Goal: Information Seeking & Learning: Learn about a topic

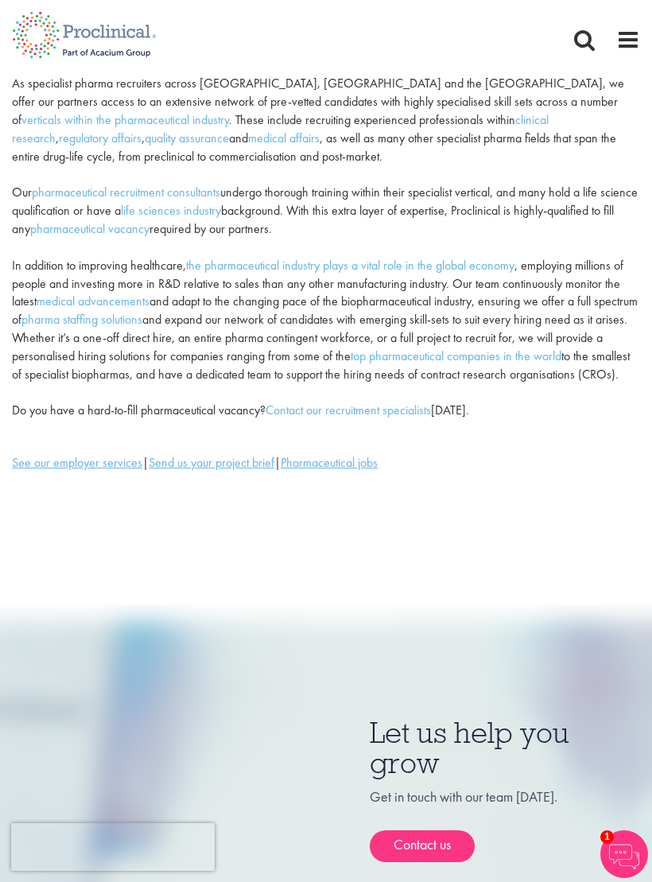
scroll to position [203, 0]
click at [274, 453] on u "Send us your project brief" at bounding box center [212, 461] width 126 height 17
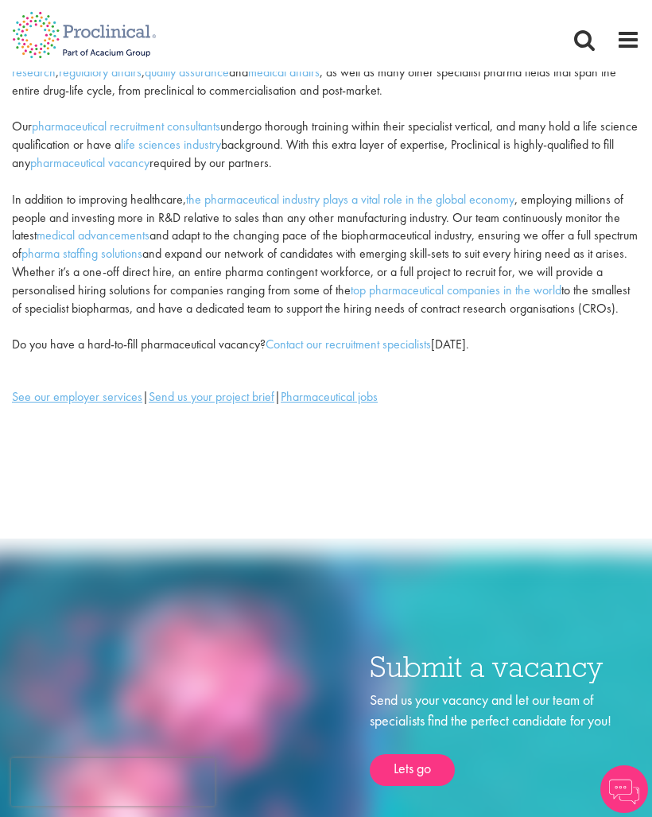
click at [378, 388] on u "Pharmaceutical jobs" at bounding box center [329, 396] width 97 height 17
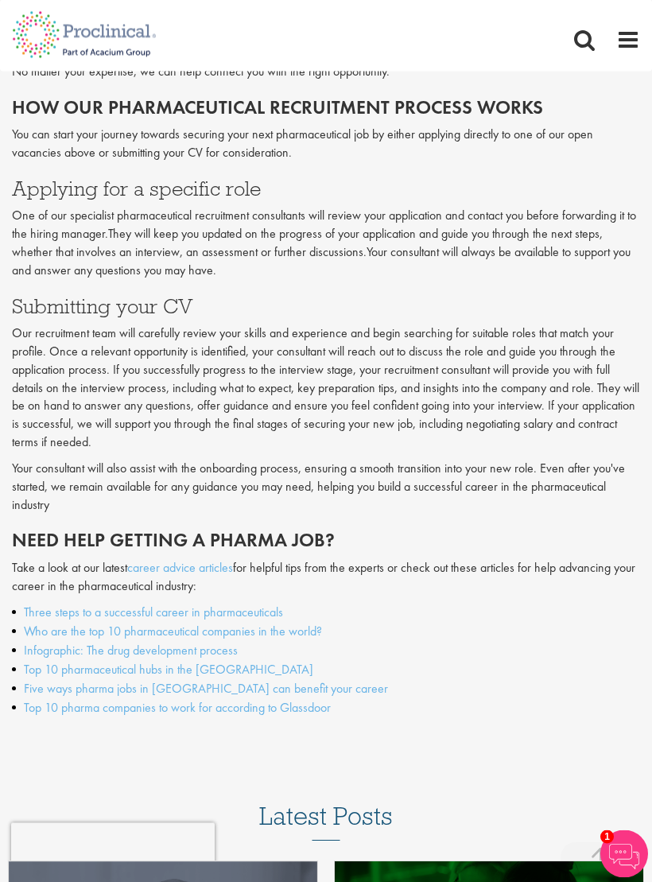
scroll to position [2963, 0]
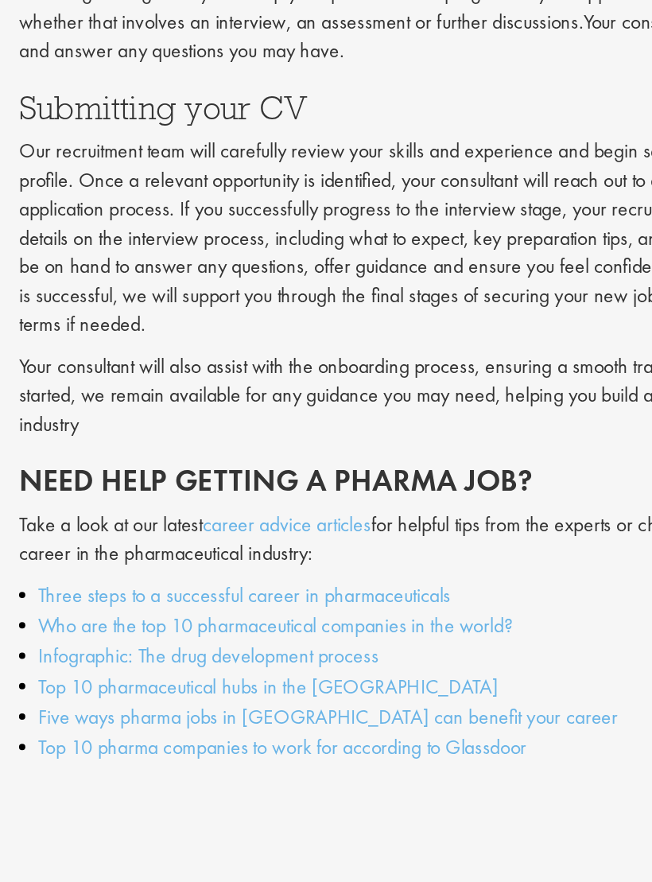
click at [69, 641] on link "Infographic: The drug development process" at bounding box center [131, 649] width 214 height 17
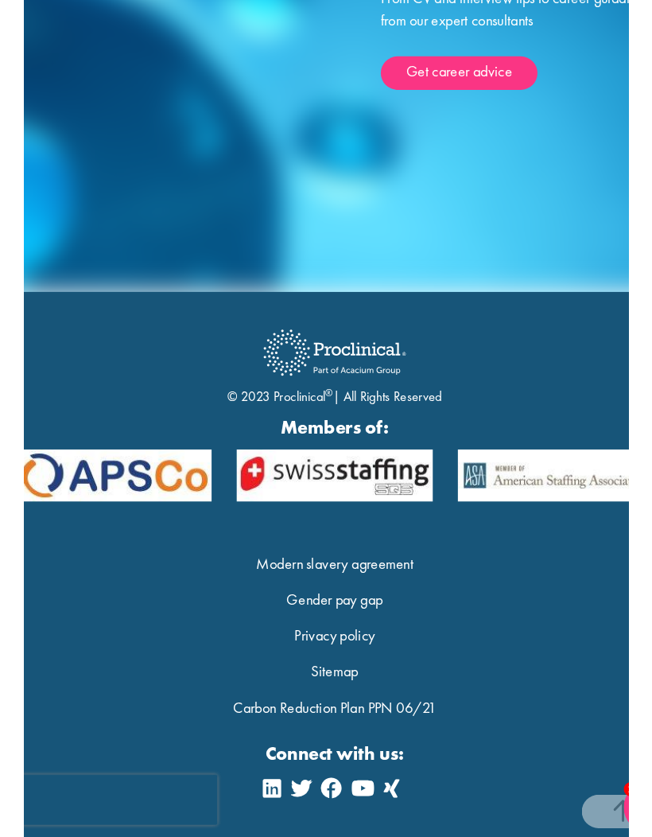
scroll to position [4662, 0]
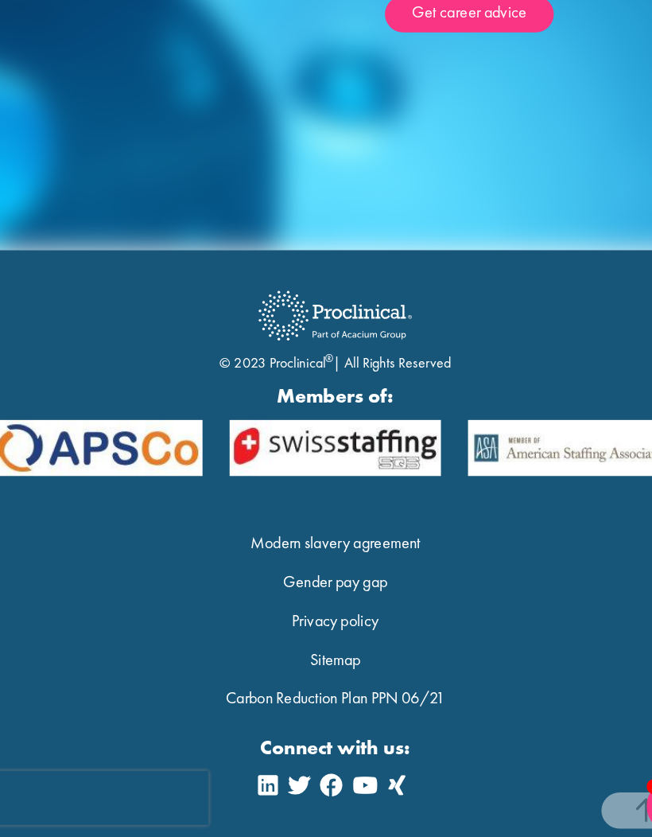
click at [281, 602] on link "Gender pay gap" at bounding box center [326, 611] width 91 height 18
